Goal: Transaction & Acquisition: Purchase product/service

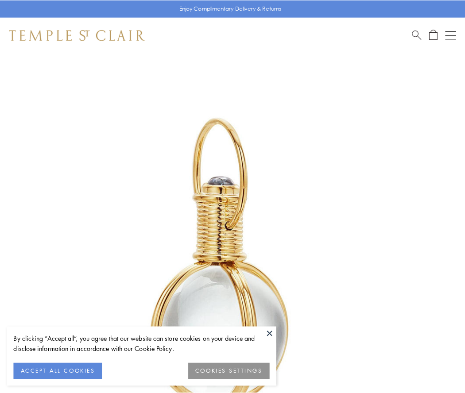
scroll to position [231, 0]
